Goal: Information Seeking & Learning: Learn about a topic

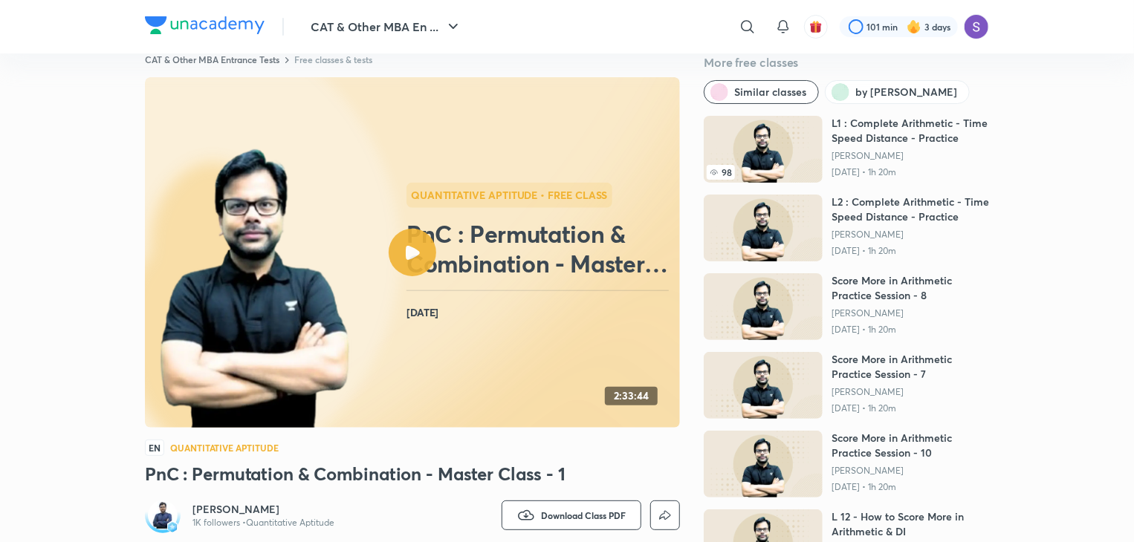
scroll to position [65, 0]
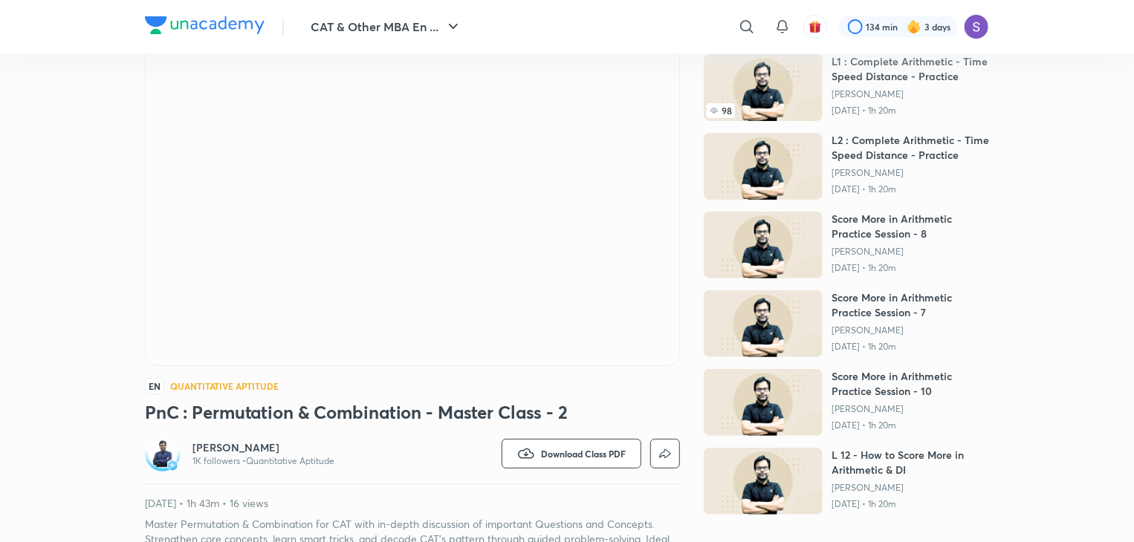
drag, startPoint x: 249, startPoint y: 502, endPoint x: 311, endPoint y: 507, distance: 62.6
click at [311, 507] on p "Oct 6, 2025 • 1h 43m • 16 views" at bounding box center [412, 503] width 535 height 15
click at [333, 484] on div "Amiya Kumar 1K followers • Quantitative Aptitude Watch on app Download Class PD…" at bounding box center [412, 499] width 535 height 126
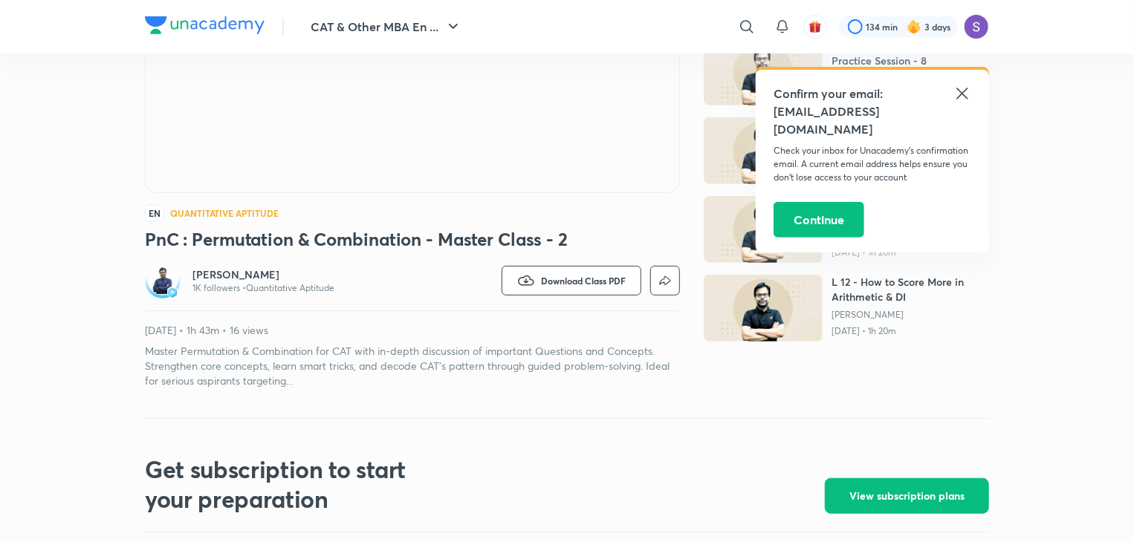
scroll to position [267, 0]
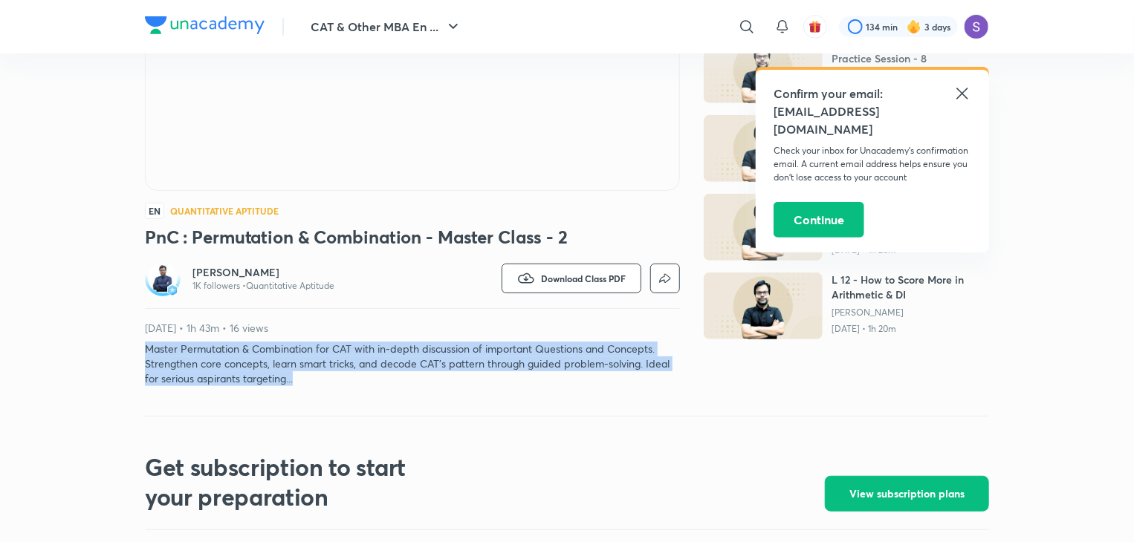
drag, startPoint x: 146, startPoint y: 345, endPoint x: 553, endPoint y: 412, distance: 412.8
click at [553, 412] on div "CAT & Other MBA Entrance Tests Free classes & tests More free classes Similar c…" at bounding box center [567, 116] width 844 height 600
click at [452, 380] on p "Master Permutation & Combination for CAT with in-depth discussion of important …" at bounding box center [412, 364] width 535 height 45
